Goal: Check status: Check status

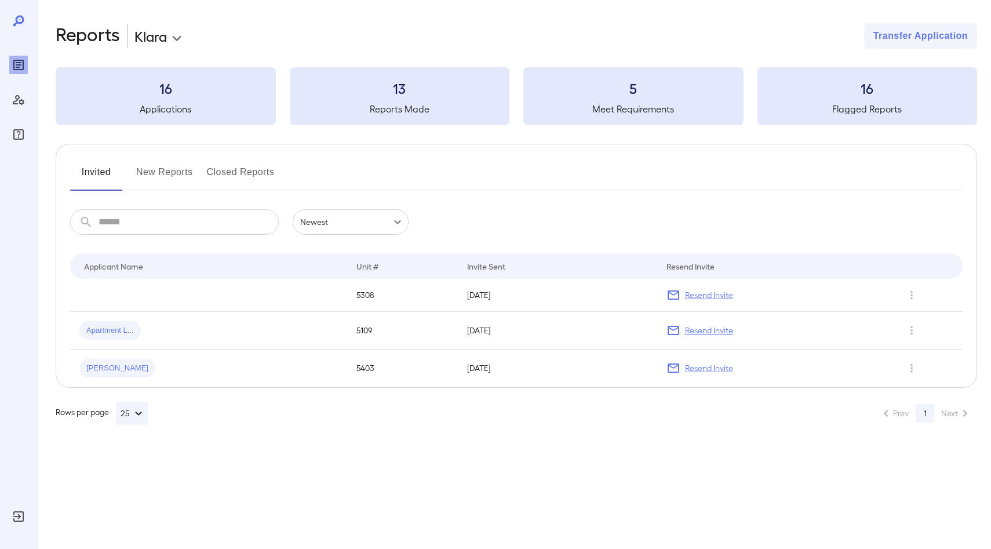
click at [170, 181] on button "New Reports" at bounding box center [164, 177] width 57 height 28
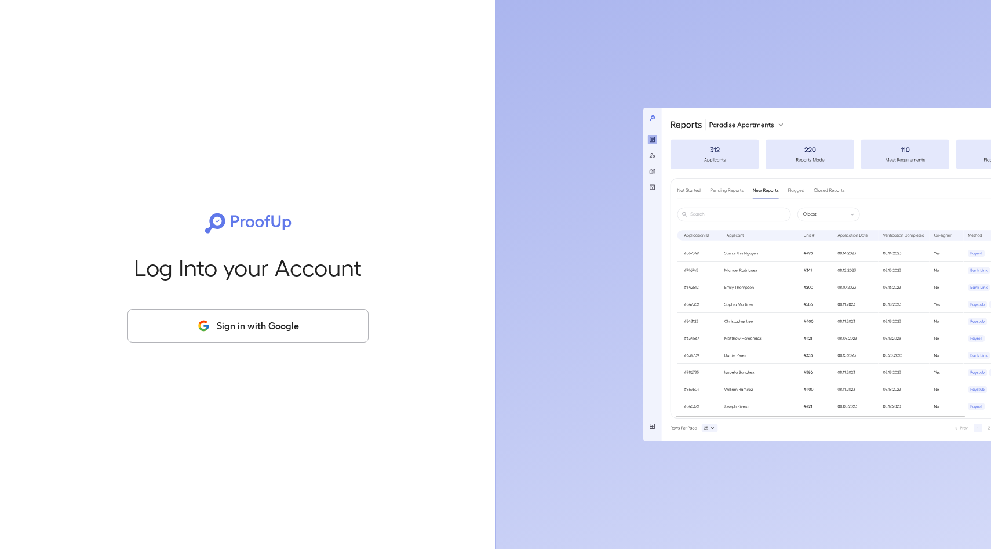
click at [274, 327] on button "Sign in with Google" at bounding box center [247, 326] width 241 height 34
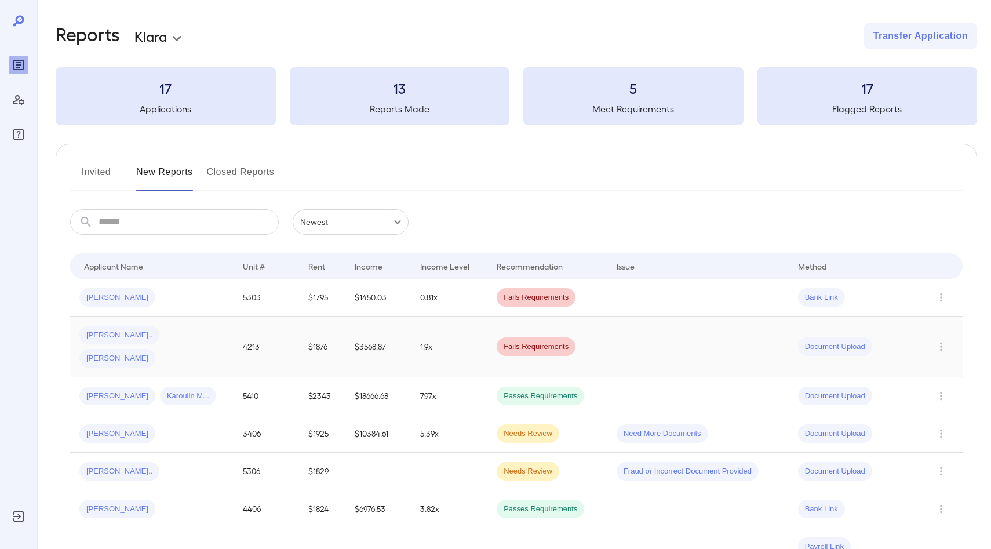
click at [284, 333] on td "4213" at bounding box center [266, 346] width 65 height 61
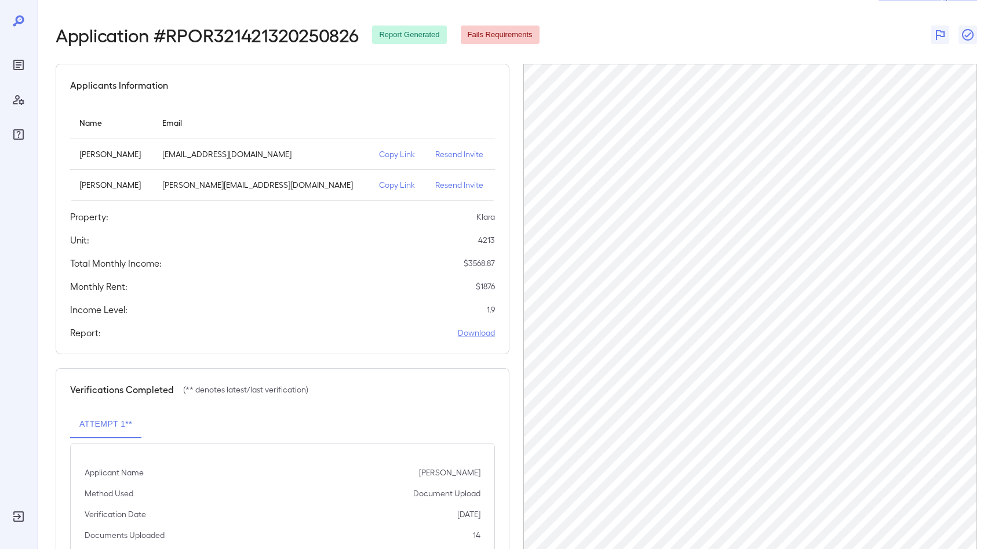
scroll to position [38, 0]
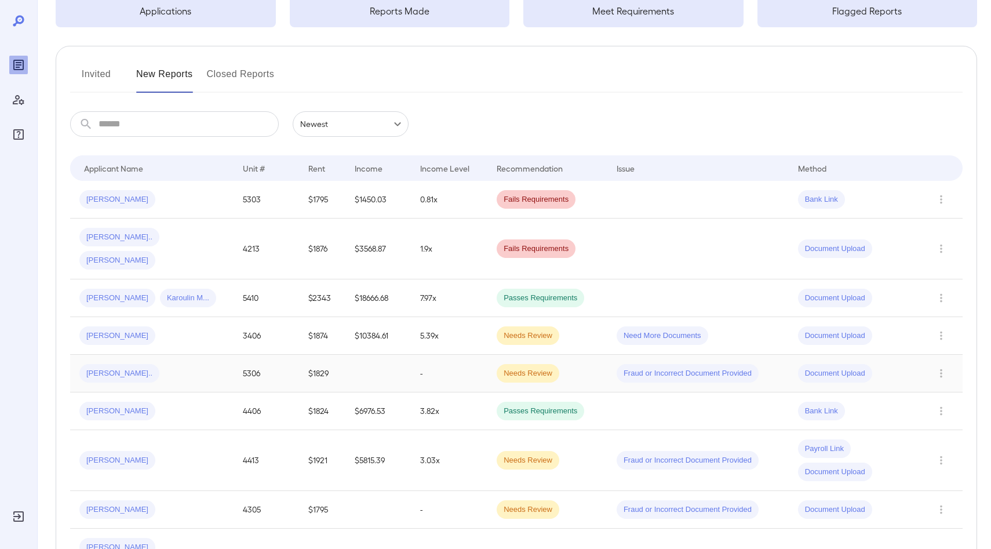
scroll to position [100, 0]
click at [352, 489] on td at bounding box center [377, 508] width 65 height 38
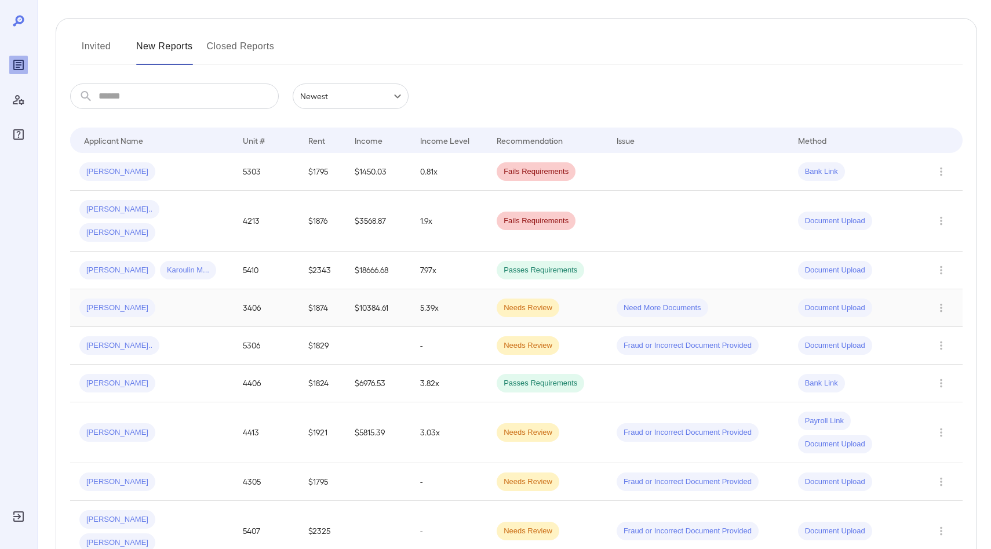
scroll to position [127, 0]
click at [220, 471] on div "Laura G..." at bounding box center [151, 480] width 145 height 19
